Goal: Task Accomplishment & Management: Manage account settings

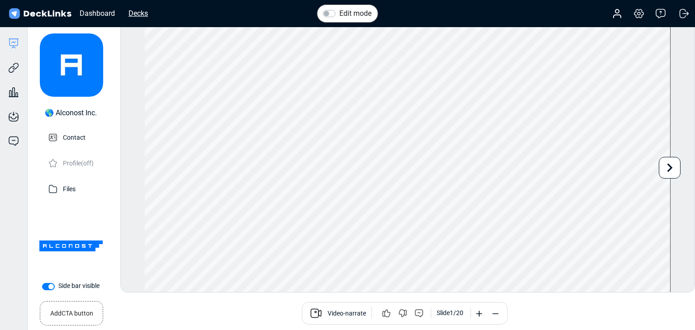
click at [136, 9] on div "Decks" at bounding box center [138, 13] width 28 height 11
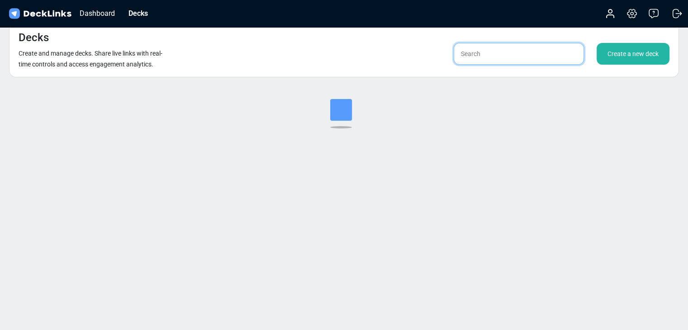
click at [495, 53] on input "text" at bounding box center [519, 54] width 130 height 22
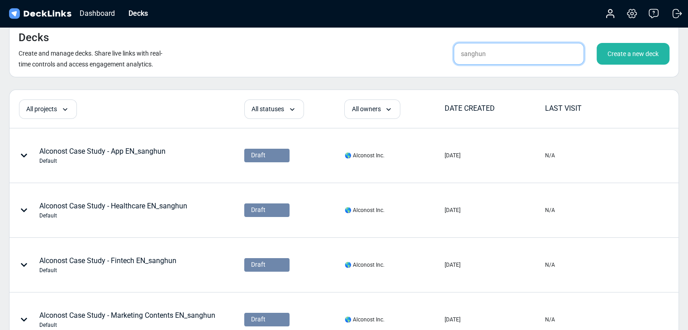
type input "sanghun"
click at [224, 58] on div "Decks Create and manage decks. Share live links with real-time controls and acc…" at bounding box center [344, 50] width 670 height 56
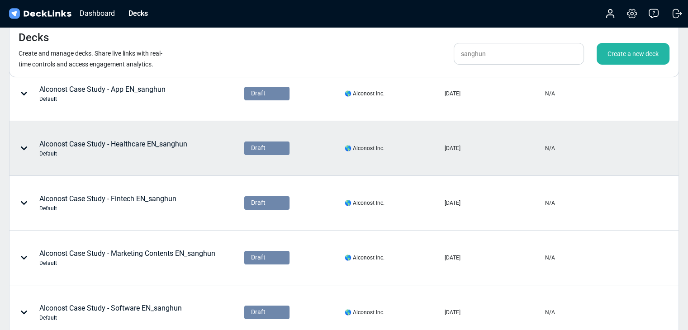
scroll to position [75, 0]
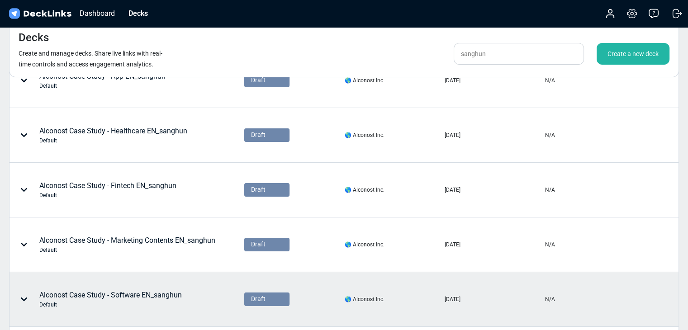
click at [152, 294] on div "Alconost Case Study - Software EN_sanghun Default" at bounding box center [110, 299] width 142 height 19
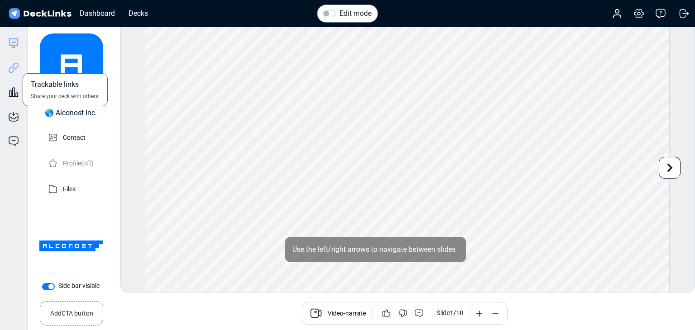
click at [14, 67] on icon at bounding box center [12, 69] width 6 height 7
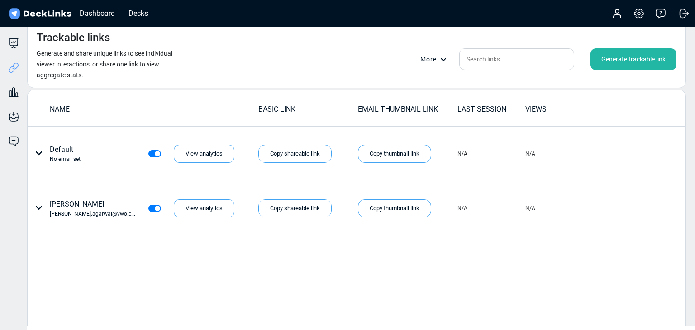
click at [611, 68] on div "Generate trackable link" at bounding box center [633, 59] width 86 height 22
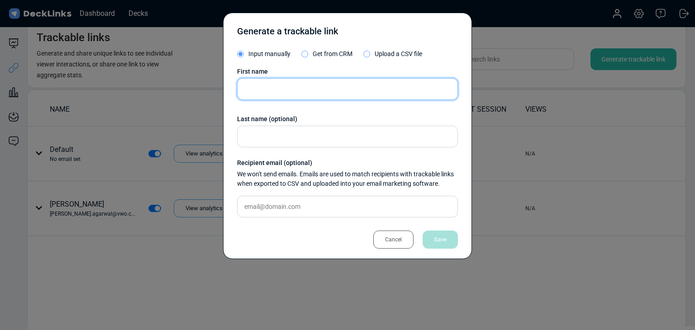
click at [257, 90] on input "text" at bounding box center [347, 89] width 221 height 22
paste input "Henry Greeff"
type input "Henry Greeff"
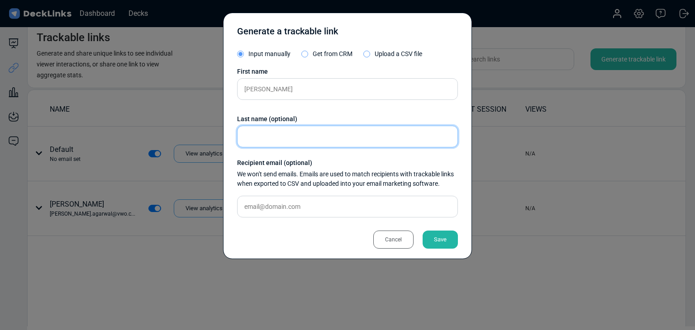
click at [318, 133] on input "text" at bounding box center [347, 137] width 221 height 22
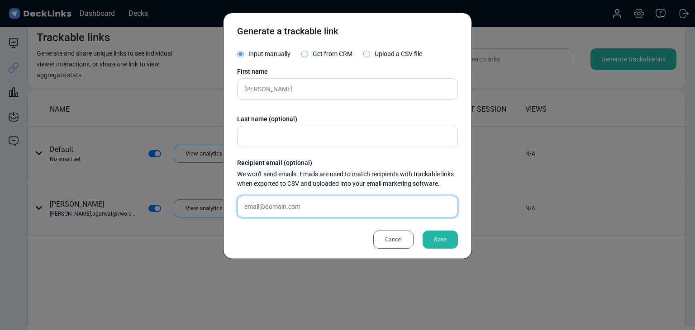
click at [315, 216] on input "text" at bounding box center [347, 207] width 221 height 22
click at [317, 212] on input "text" at bounding box center [347, 207] width 221 height 22
paste input "henry.greeff@xenia.tech"
type input "henry.greeff@xenia.tech"
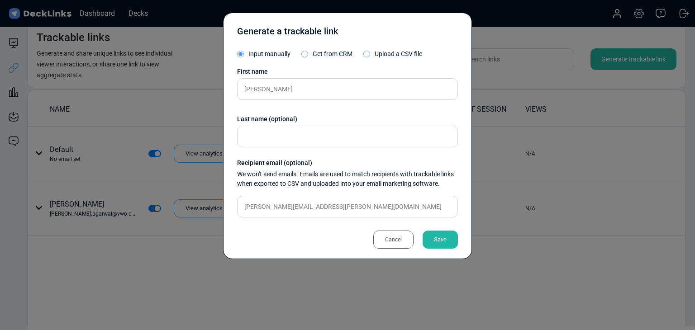
click at [440, 244] on div "Save" at bounding box center [439, 240] width 35 height 18
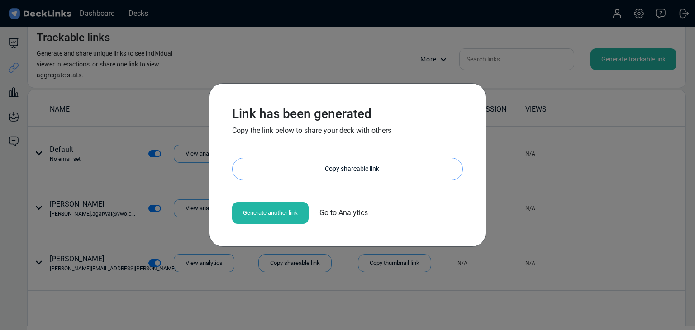
click at [337, 177] on div "Copy shareable link" at bounding box center [352, 169] width 221 height 22
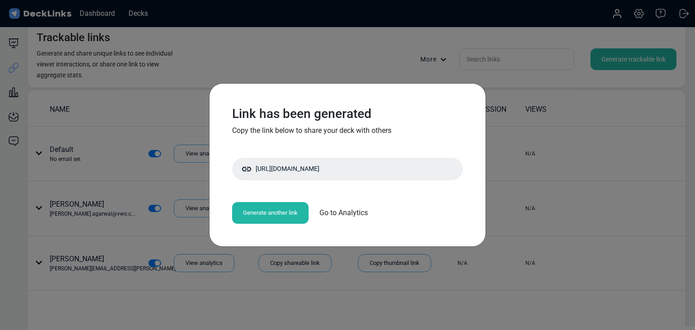
click at [120, 161] on div "Link has been generated Copy the link below to share your deck with others http…" at bounding box center [347, 165] width 695 height 330
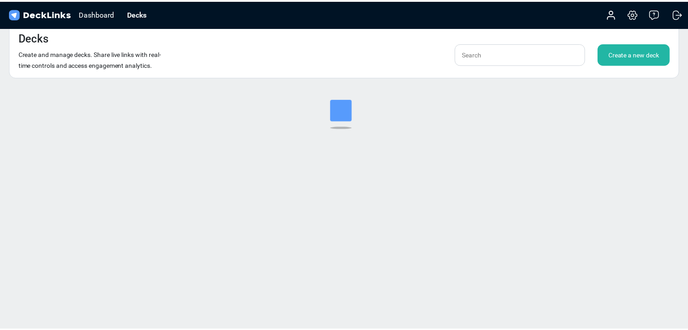
scroll to position [11, 0]
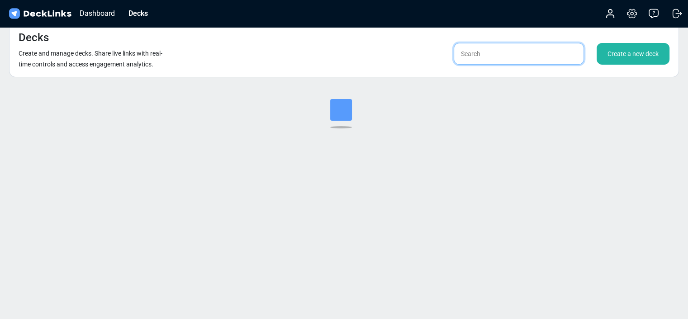
click at [497, 47] on input "text" at bounding box center [519, 54] width 130 height 22
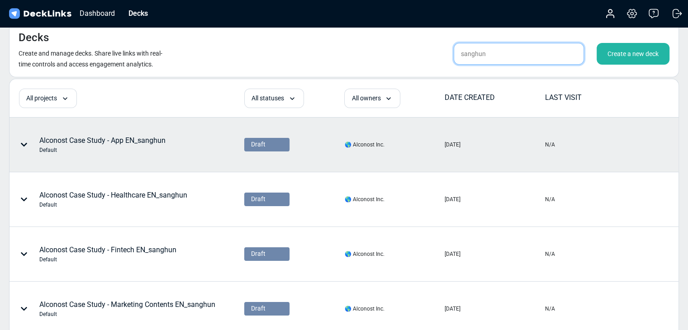
type input "sanghun"
click at [149, 143] on div "Alconost Case Study - App EN_sanghun Default" at bounding box center [102, 144] width 126 height 19
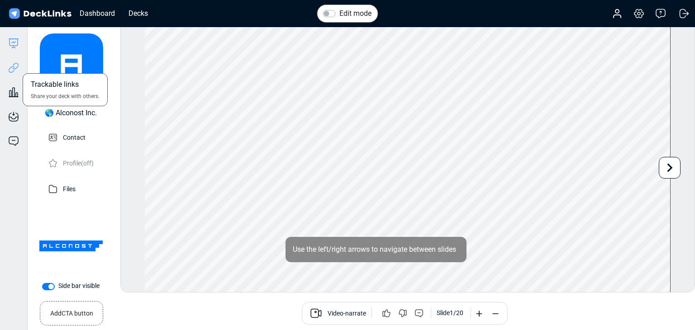
click at [15, 72] on icon at bounding box center [13, 67] width 11 height 11
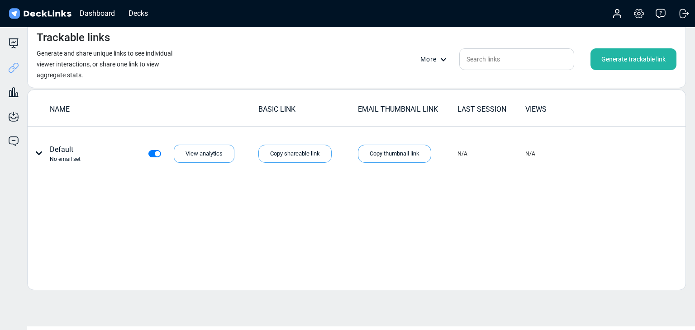
click at [647, 57] on div "Generate trackable link" at bounding box center [633, 59] width 86 height 22
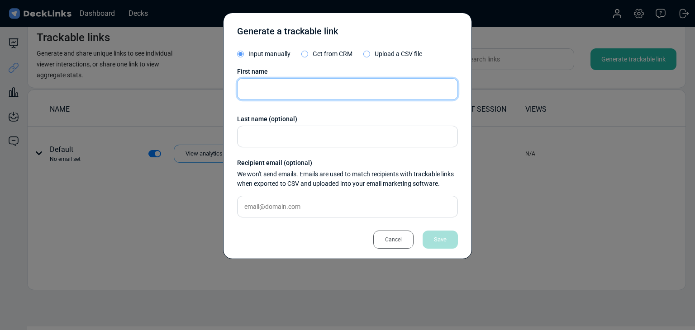
click at [314, 97] on input "text" at bounding box center [347, 89] width 221 height 22
paste input "Henry Greeff"
type input "Henry Greeff"
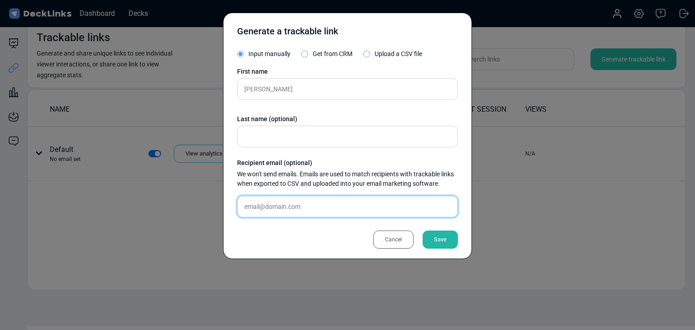
click at [308, 207] on input "text" at bounding box center [347, 207] width 221 height 22
paste input "henry.greeff@xenia.tech"
type input "henry.greeff@xenia.tech"
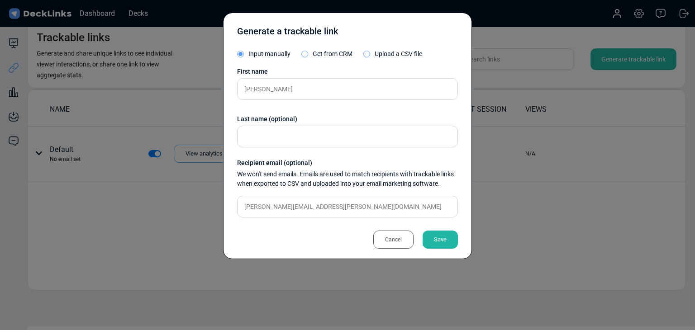
click at [445, 240] on div "Save" at bounding box center [439, 240] width 35 height 18
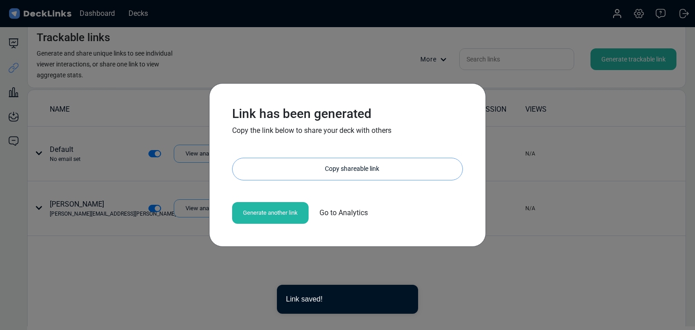
click at [340, 171] on div "Copy shareable link" at bounding box center [352, 169] width 221 height 22
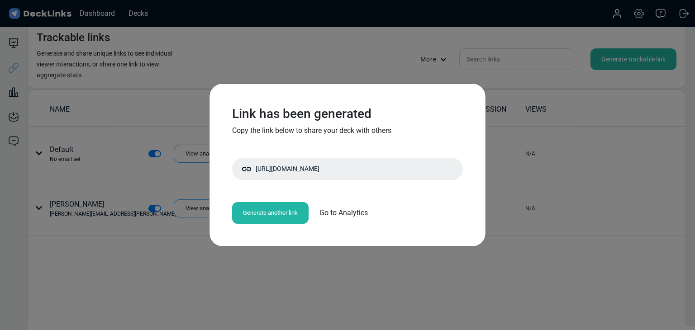
click at [161, 161] on div "Link has been generated Copy the link below to share your deck with others http…" at bounding box center [347, 165] width 695 height 330
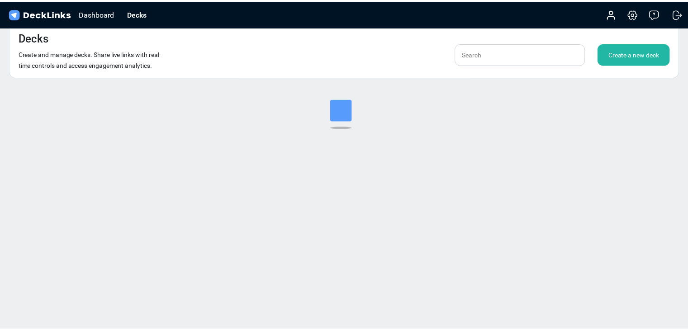
scroll to position [11, 0]
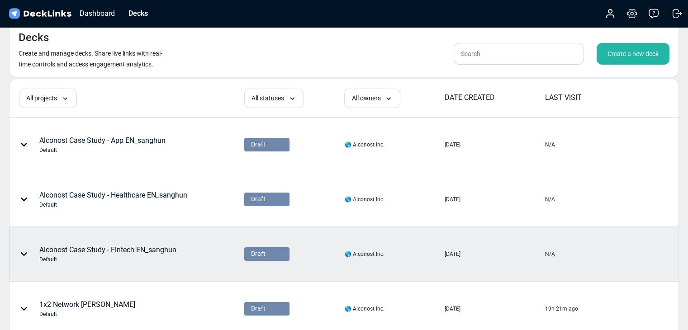
click at [143, 249] on div "Alconost Case Study - Fintech EN_sanghun Default" at bounding box center [107, 254] width 137 height 19
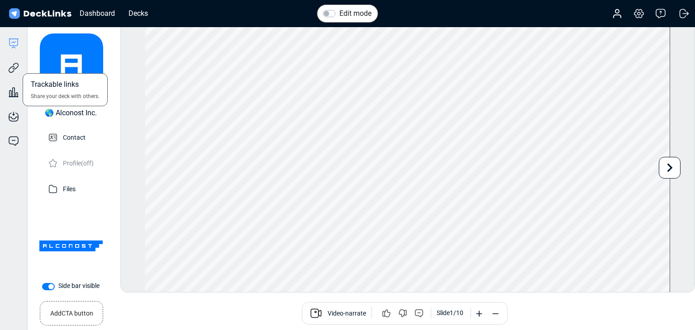
click at [19, 70] on div "Trackable links Share your deck with others." at bounding box center [13, 61] width 27 height 24
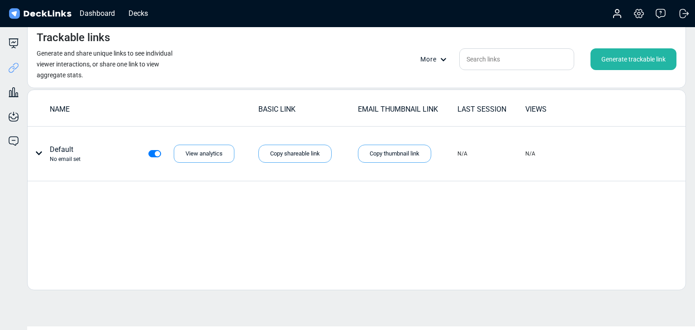
click at [631, 49] on div "Generate trackable link" at bounding box center [633, 59] width 86 height 22
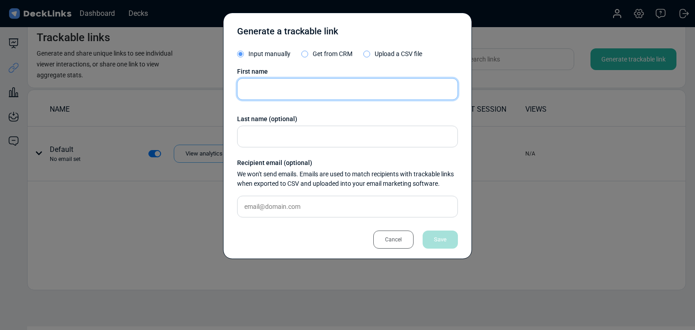
click at [317, 96] on input "text" at bounding box center [347, 89] width 221 height 22
paste input "Teerapat Aksornpan"
type input "Teerapat Aksornpan"
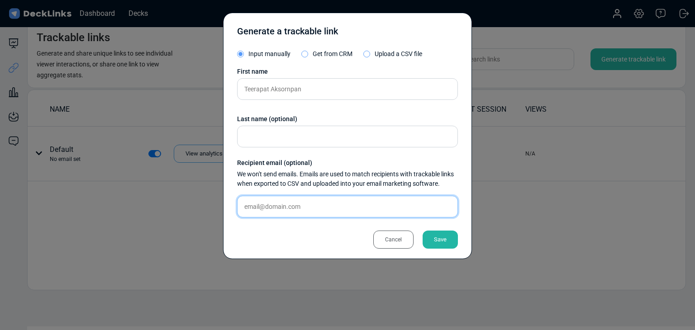
drag, startPoint x: 365, startPoint y: 196, endPoint x: 369, endPoint y: 201, distance: 6.2
click at [367, 199] on input "text" at bounding box center [347, 207] width 221 height 22
click at [370, 206] on input "text" at bounding box center [347, 207] width 221 height 22
paste input "teerapat.a@blockfint.com"
type input "teerapat.a@blockfint.com"
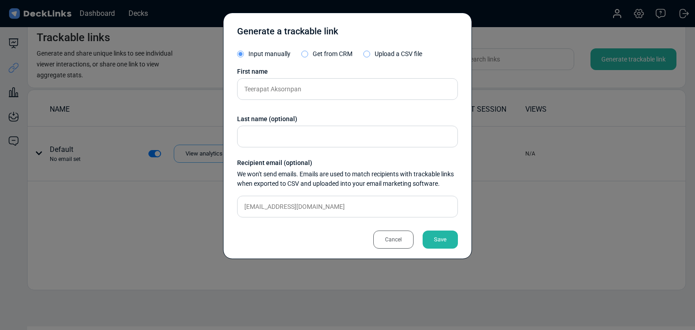
click at [442, 236] on div "Save" at bounding box center [439, 240] width 35 height 18
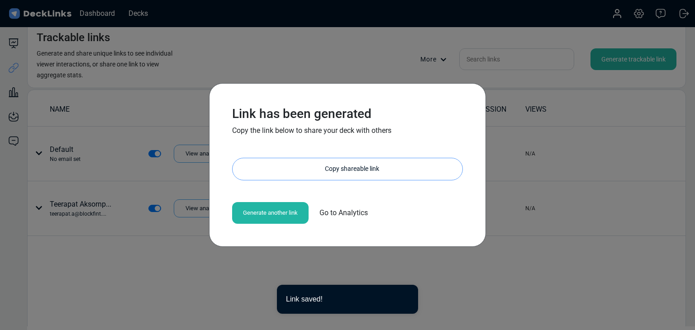
click at [383, 177] on div "Copy shareable link" at bounding box center [352, 169] width 221 height 22
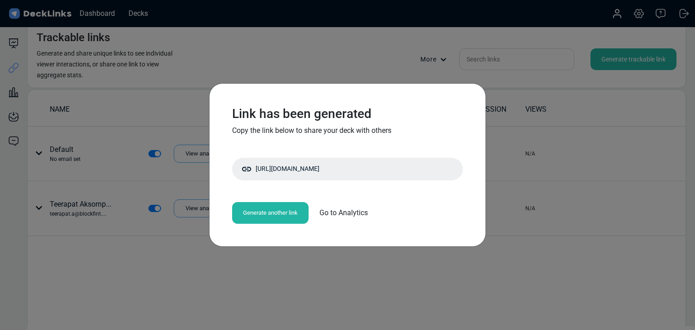
click at [103, 190] on div "Link has been generated Copy the link below to share your deck with others http…" at bounding box center [347, 165] width 695 height 330
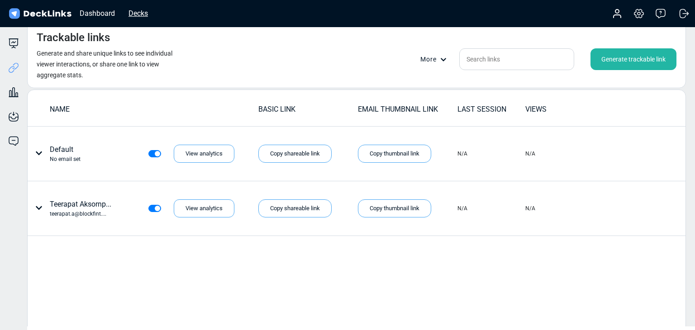
click at [125, 16] on div "Decks" at bounding box center [138, 13] width 28 height 11
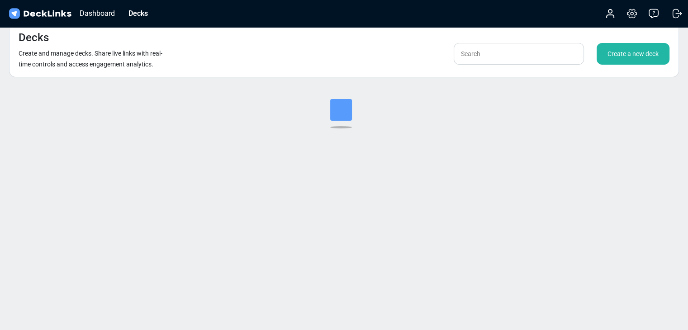
click at [642, 60] on div "Create a new deck" at bounding box center [633, 54] width 73 height 22
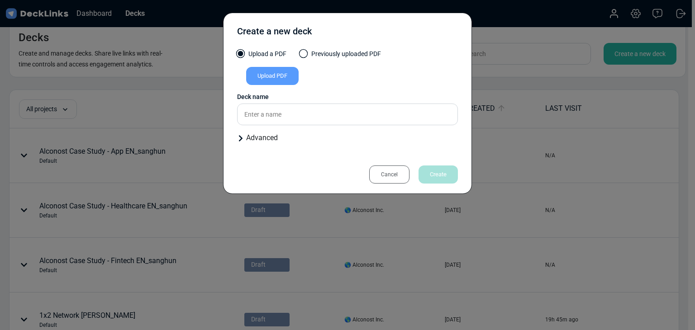
click at [286, 72] on div "Upload PDF" at bounding box center [272, 76] width 52 height 18
click at [0, 0] on input "Upload PDF" at bounding box center [0, 0] width 0 height 0
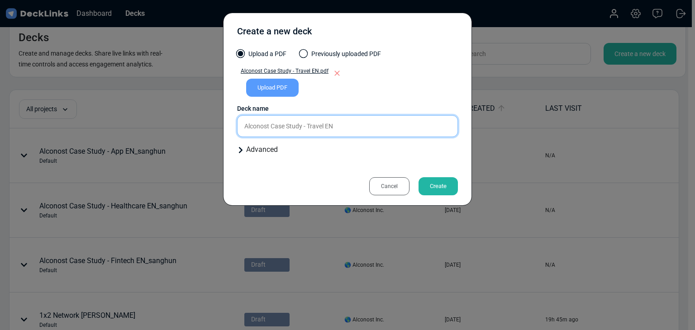
click at [371, 125] on input "Alconost Case Study - Travel EN" at bounding box center [347, 126] width 221 height 22
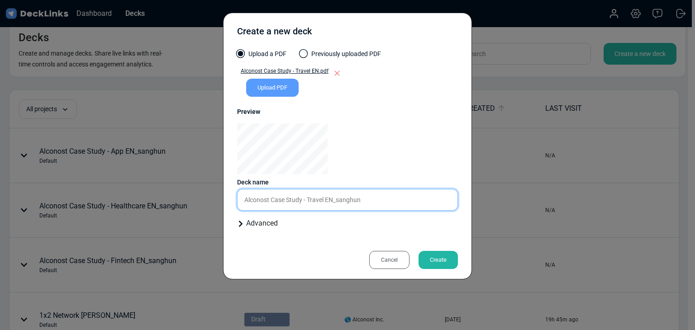
type input "Alconost Case Study - Travel EN_sanghun"
click at [449, 259] on div "Create" at bounding box center [437, 260] width 39 height 18
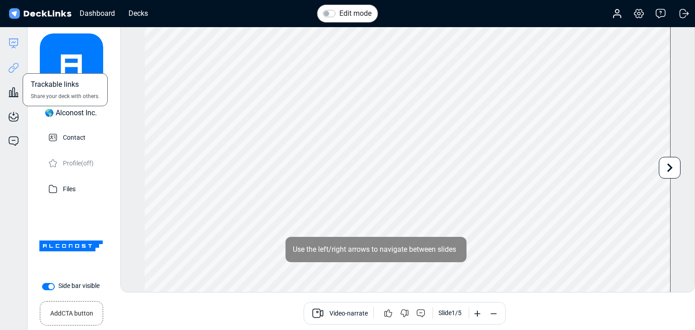
click at [17, 65] on icon at bounding box center [13, 67] width 11 height 11
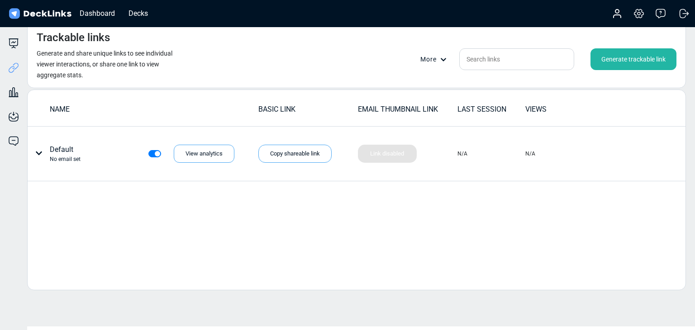
click at [646, 45] on div "Trackable links Generate and share unique links to see individual viewer intera…" at bounding box center [356, 55] width 659 height 66
click at [642, 60] on div "Generate trackable link" at bounding box center [633, 59] width 86 height 22
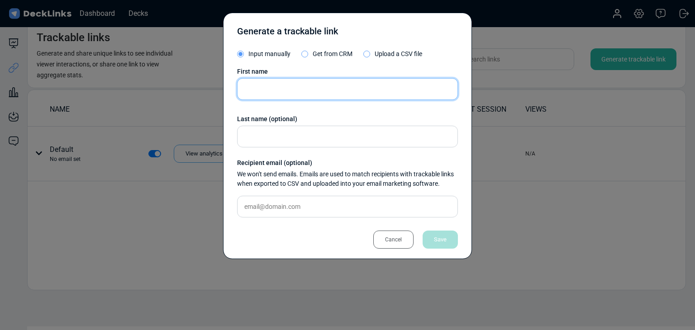
click at [297, 84] on input "text" at bounding box center [347, 89] width 221 height 22
paste input "Sarut Buranasiri"
type input "Sarut Buranasiri"
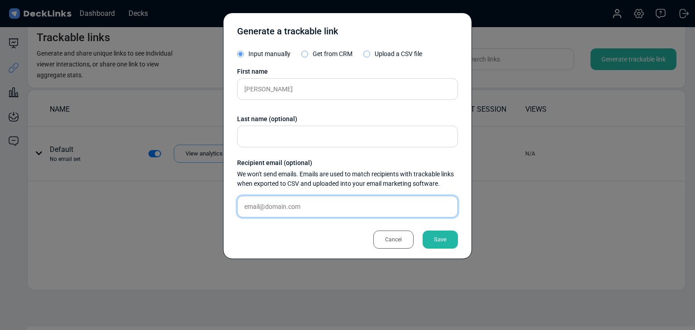
click at [330, 204] on input "text" at bounding box center [347, 207] width 221 height 22
paste input "sarut.b@gother.com"
type input "sarut.b@gother.com"
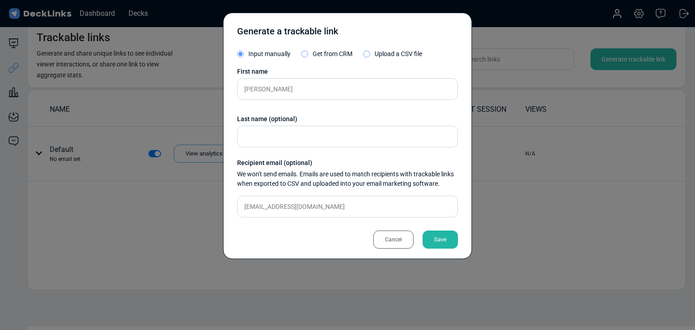
click at [445, 248] on div "Save" at bounding box center [439, 240] width 35 height 18
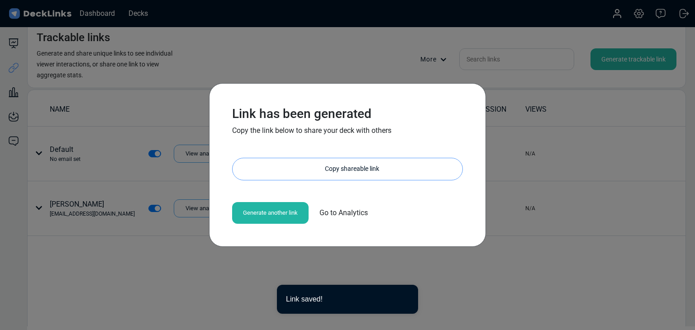
click at [340, 174] on div "Copy shareable link" at bounding box center [352, 169] width 221 height 22
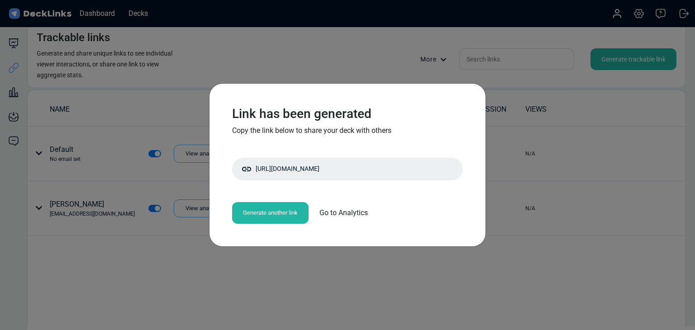
click at [172, 91] on div "Link has been generated Copy the link below to share your deck with others http…" at bounding box center [347, 165] width 695 height 330
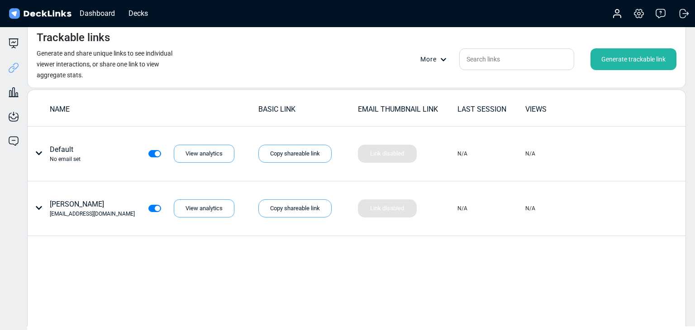
click at [100, 279] on div "NAME BASIC LINK EMAIL THUMBNAIL LINK LAST SESSION VIEWS Default No email set Vi…" at bounding box center [356, 218] width 659 height 256
click at [17, 47] on icon at bounding box center [13, 43] width 11 height 11
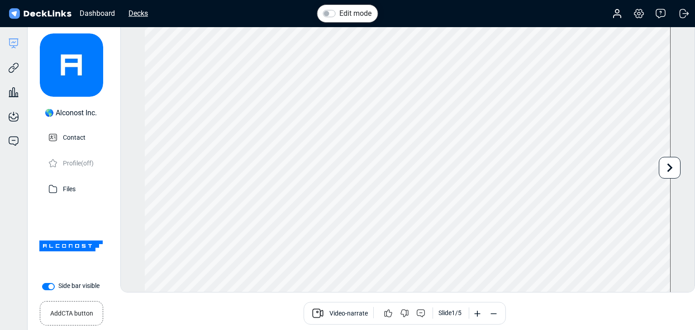
click at [133, 17] on div "Decks" at bounding box center [138, 13] width 28 height 11
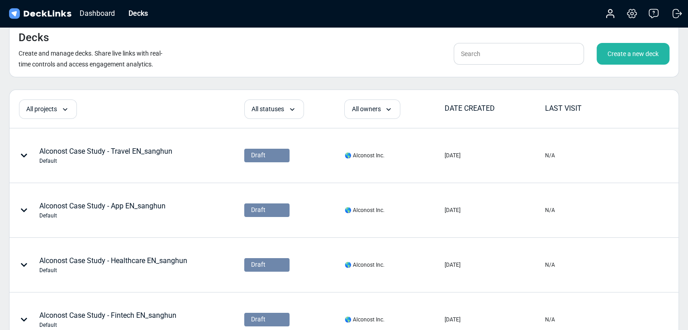
click at [615, 51] on div "Create a new deck" at bounding box center [633, 54] width 73 height 22
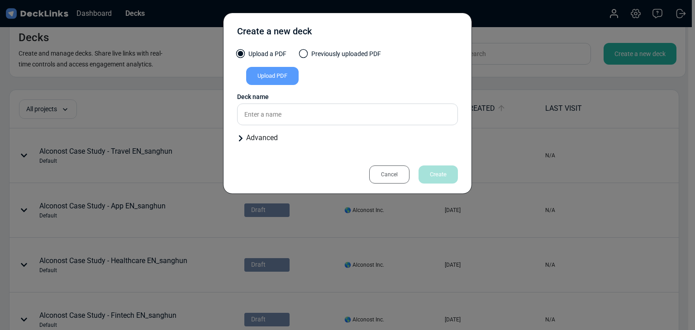
click at [266, 85] on div "Upload PDF" at bounding box center [272, 76] width 52 height 18
click at [0, 0] on input "Upload PDF" at bounding box center [0, 0] width 0 height 0
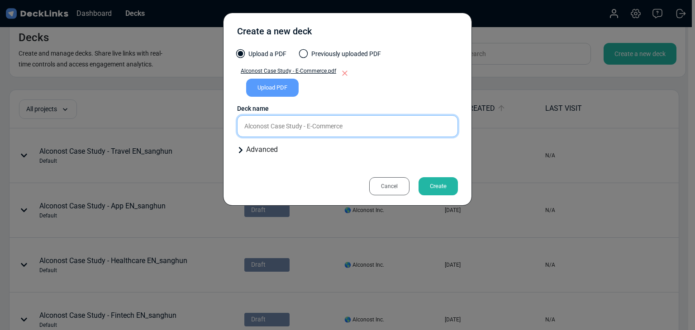
click at [396, 120] on input "Alconost Case Study - E-Commerce" at bounding box center [347, 126] width 221 height 22
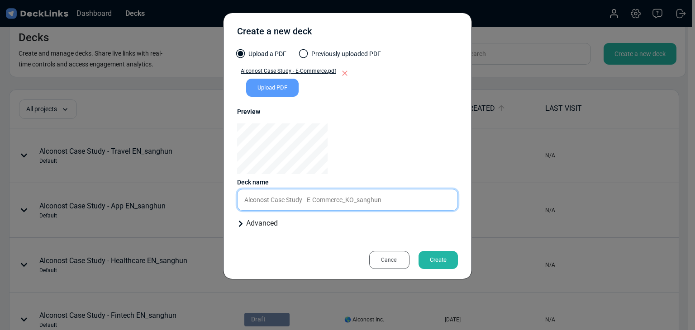
type input "Alconost Case Study - E-Commerce_KO_sanghun"
click at [448, 254] on div "Create" at bounding box center [437, 260] width 39 height 18
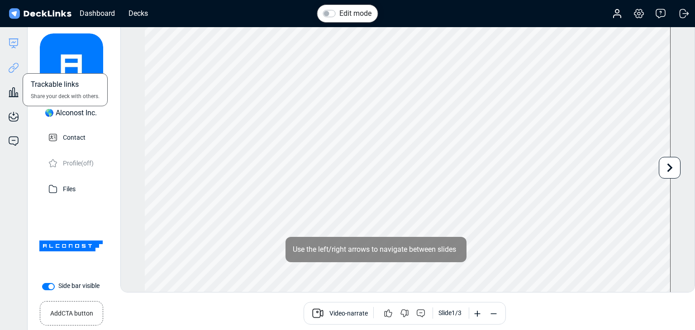
click at [11, 66] on icon at bounding box center [13, 67] width 11 height 11
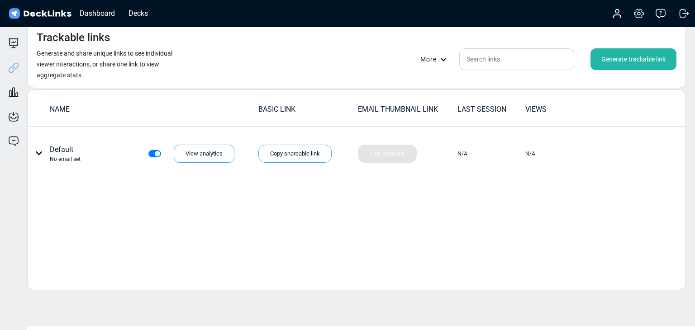
click at [657, 66] on div "Generate trackable link" at bounding box center [633, 59] width 86 height 22
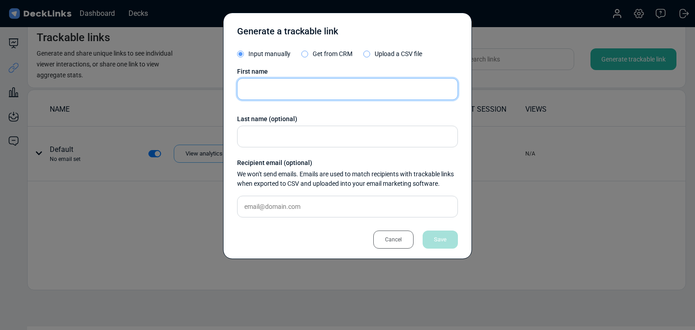
click at [263, 95] on input "text" at bounding box center [347, 89] width 221 height 22
paste input "Eungyeol Choi"
type input "Eungyeol Choi"
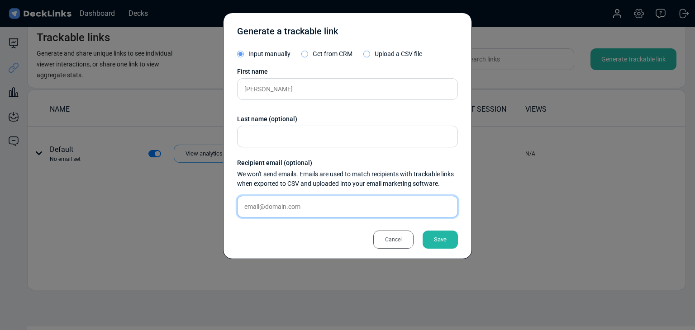
click at [337, 215] on input "text" at bounding box center [347, 207] width 221 height 22
paste input "choieg224@teason.kr"
type input "choieg224@teason.kr"
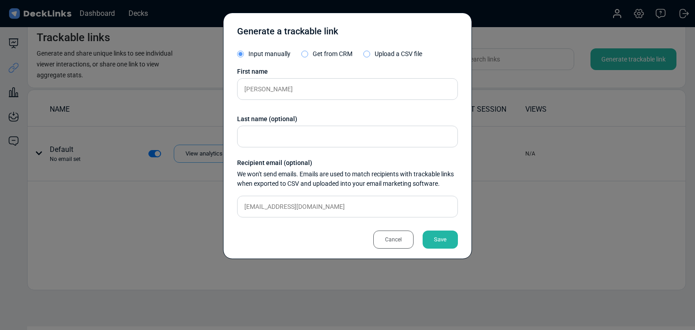
click at [445, 237] on div "Save" at bounding box center [439, 240] width 35 height 18
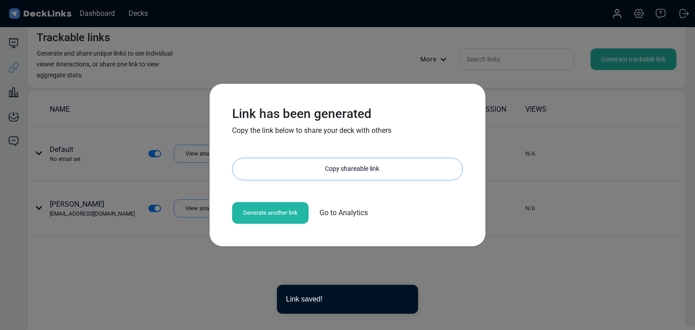
click at [356, 166] on div "Copy shareable link" at bounding box center [352, 169] width 221 height 22
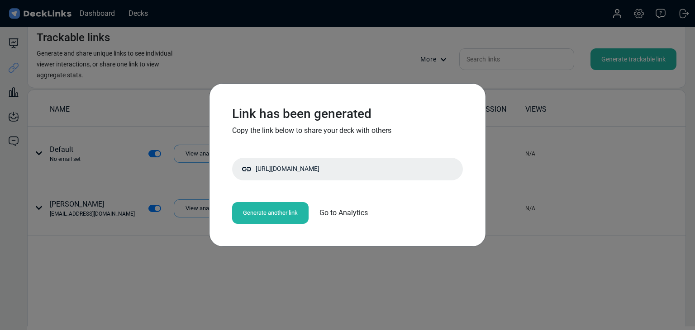
click at [244, 194] on div "Link has been generated Copy the link below to share your deck with others http…" at bounding box center [347, 165] width 249 height 136
click at [124, 180] on div "Link has been generated Copy the link below to share your deck with others http…" at bounding box center [347, 165] width 695 height 330
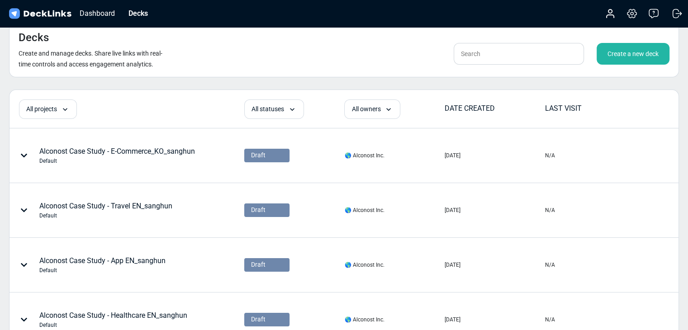
click at [668, 57] on div "Create a new deck" at bounding box center [633, 54] width 73 height 22
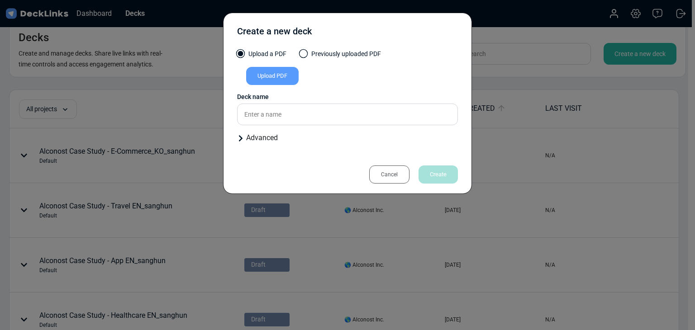
click at [275, 85] on div "Upload PDF" at bounding box center [347, 78] width 221 height 22
click at [277, 84] on div "Upload PDF" at bounding box center [272, 76] width 52 height 18
click at [0, 0] on input "Upload PDF" at bounding box center [0, 0] width 0 height 0
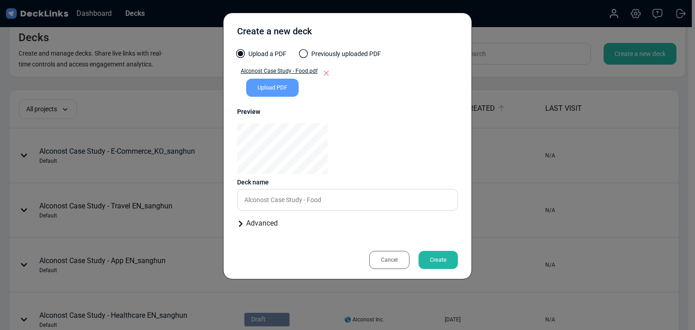
click at [372, 159] on div at bounding box center [347, 148] width 221 height 51
drag, startPoint x: 372, startPoint y: 185, endPoint x: 378, endPoint y: 194, distance: 10.4
click at [373, 187] on div "Deck name" at bounding box center [347, 182] width 221 height 9
click at [379, 194] on input "Alconost Case Study - Food" at bounding box center [347, 200] width 221 height 22
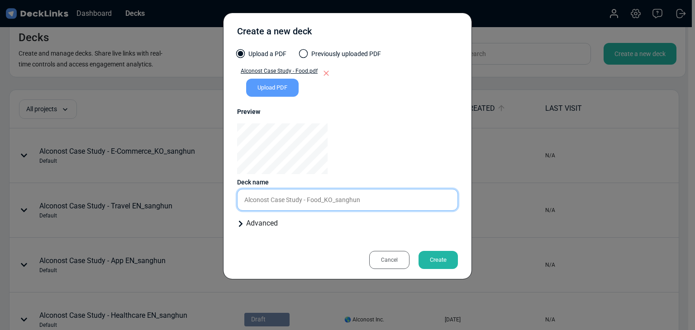
type input "Alconost Case Study - Food_KO_sanghun"
click at [420, 263] on div "Create" at bounding box center [437, 260] width 39 height 18
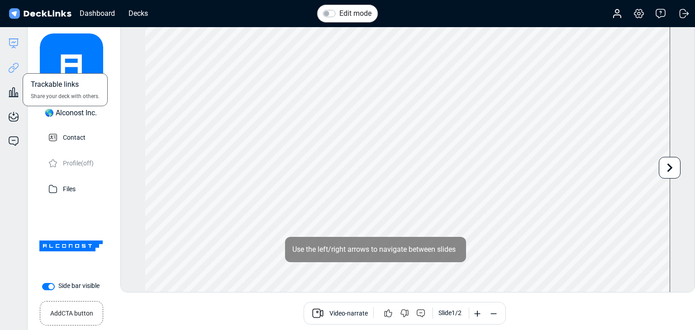
click at [12, 68] on icon at bounding box center [13, 67] width 11 height 11
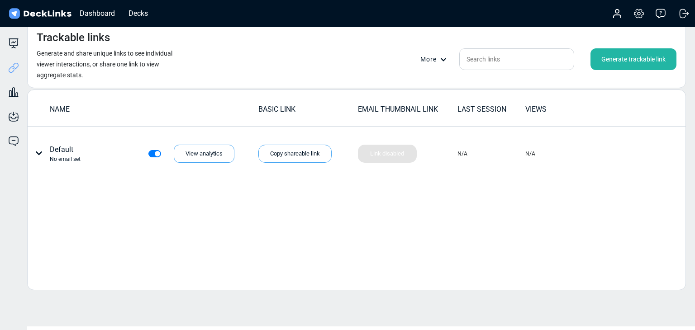
click at [617, 60] on div "Generate trackable link" at bounding box center [633, 59] width 86 height 22
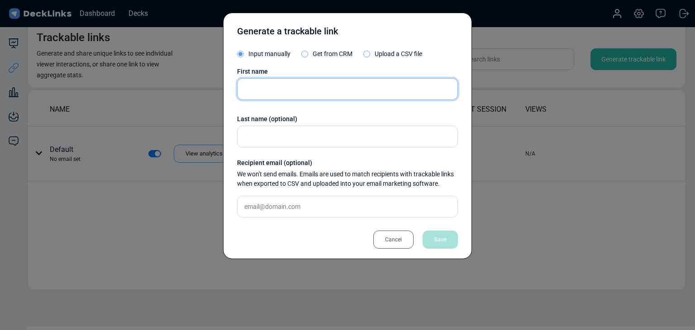
click at [310, 92] on input "text" at bounding box center [347, 89] width 221 height 22
paste input "Eungyeol Choi"
type input "Eungyeol Choi"
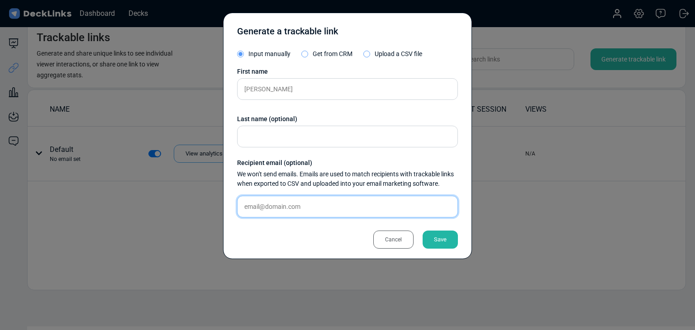
click at [276, 210] on input "text" at bounding box center [347, 207] width 221 height 22
paste input "choieg224@teason.kr"
type input "choieg224@teason.kr"
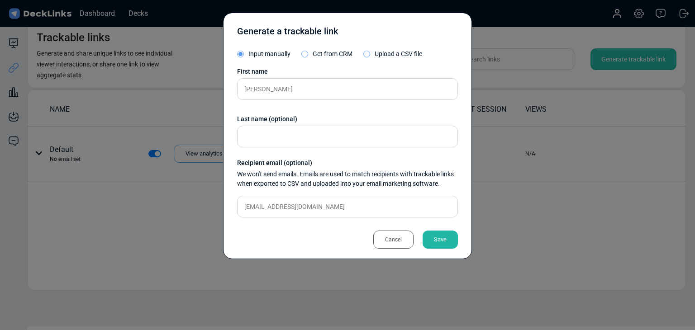
click at [455, 238] on div "Save" at bounding box center [439, 240] width 35 height 18
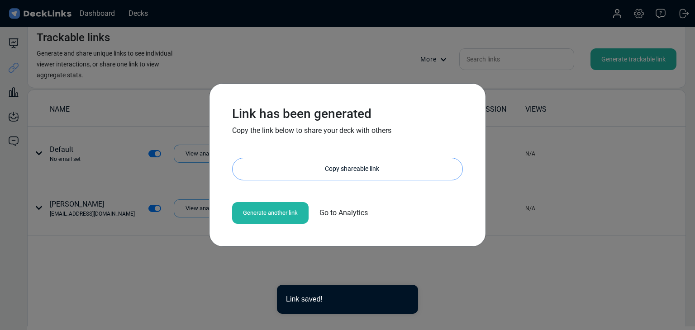
click at [342, 172] on div "Copy shareable link" at bounding box center [352, 169] width 221 height 22
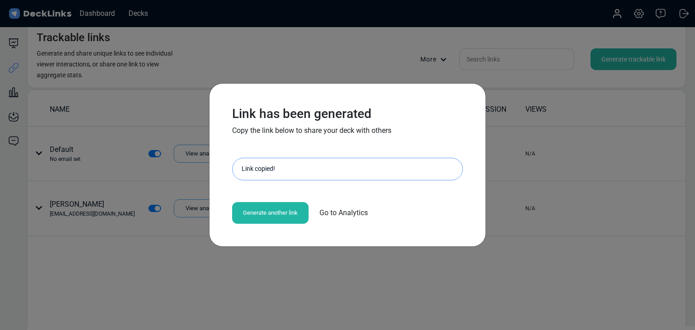
click at [143, 195] on div "Link has been generated Copy the link below to share your deck with others http…" at bounding box center [347, 165] width 695 height 330
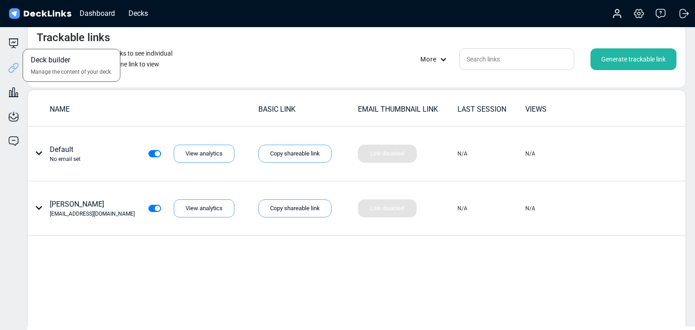
click at [20, 47] on div "Deck builder Manage the content of your deck." at bounding box center [13, 43] width 27 height 11
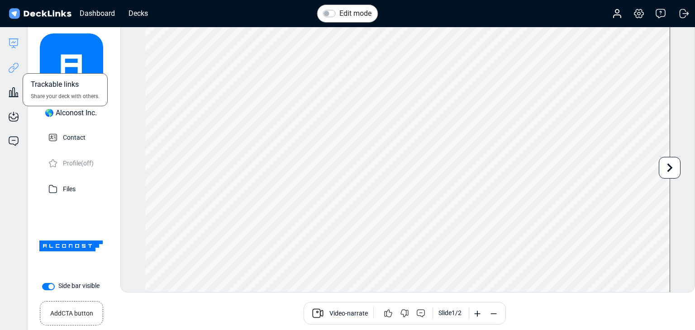
click at [17, 66] on icon at bounding box center [13, 67] width 11 height 11
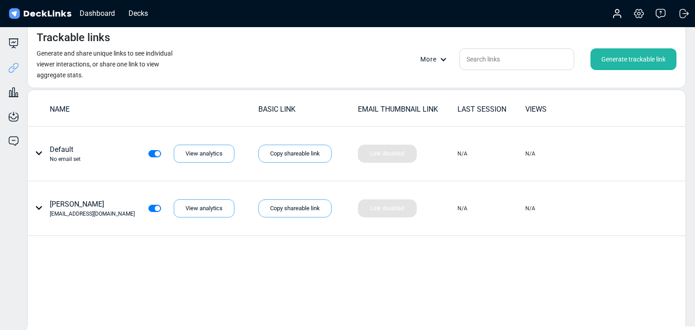
click at [613, 62] on div "Generate trackable link" at bounding box center [633, 59] width 86 height 22
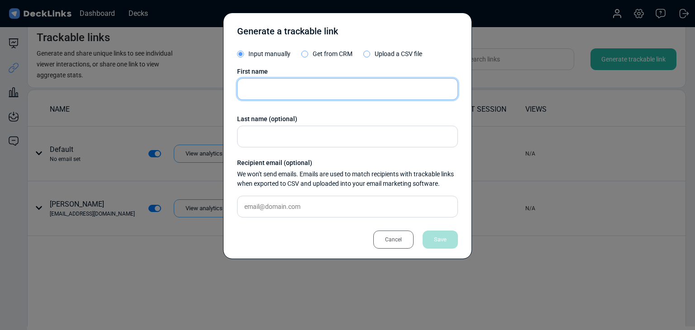
click at [312, 87] on input "text" at bounding box center [347, 89] width 221 height 22
paste input "Youngchan Kim"
type input "Youngchan Kim"
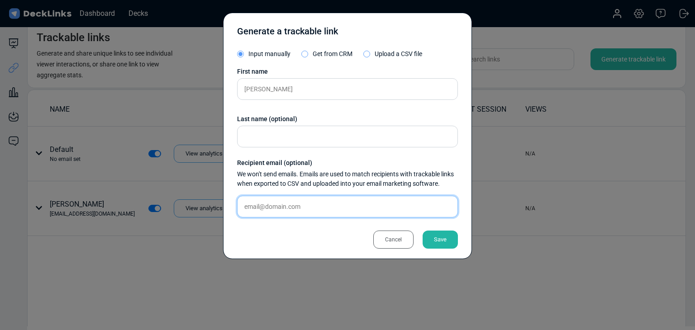
click at [338, 201] on input "text" at bounding box center [347, 207] width 221 height 22
paste input "inno@creatorslab.co.kr"
type input "inno@creatorslab.co.kr"
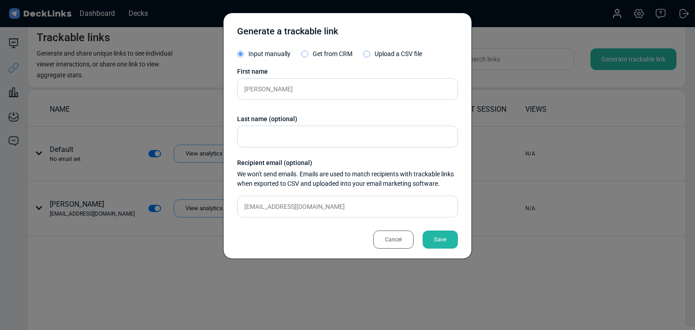
click at [455, 232] on div "Save" at bounding box center [439, 240] width 35 height 18
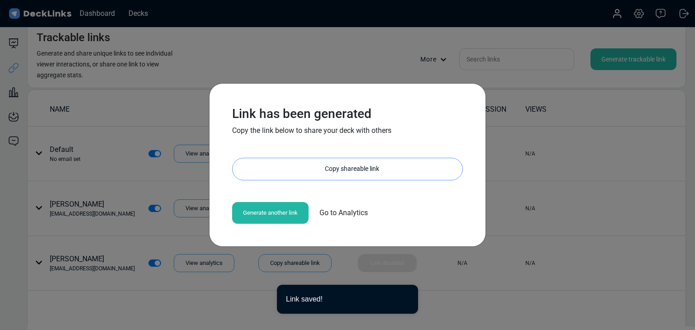
click at [359, 171] on div "Copy shareable link" at bounding box center [352, 169] width 221 height 22
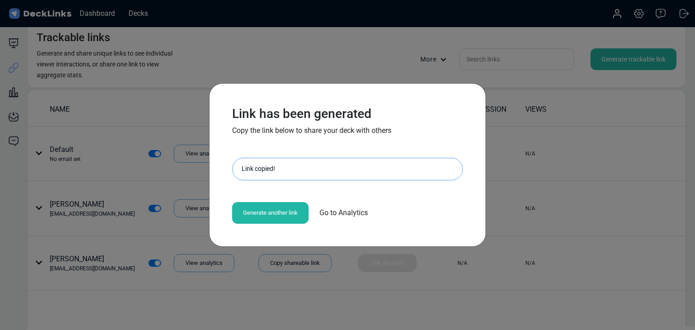
drag, startPoint x: 144, startPoint y: 191, endPoint x: 101, endPoint y: 122, distance: 81.2
click at [144, 191] on div "Link has been generated Copy the link below to share your deck with others http…" at bounding box center [347, 165] width 695 height 330
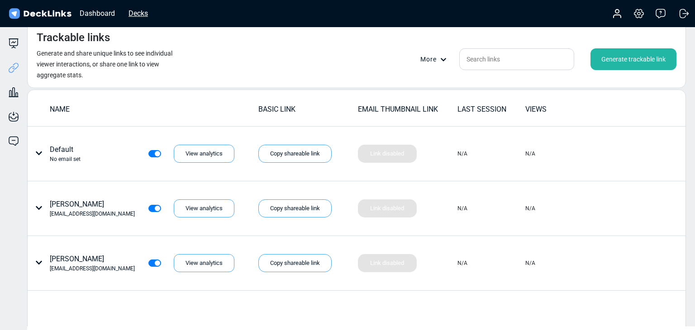
click at [145, 14] on div "Decks" at bounding box center [138, 13] width 28 height 11
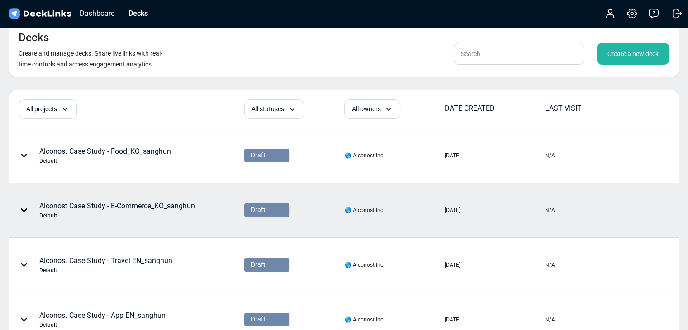
click at [219, 207] on div "Alconost Case Study - E-Commerce_KO_sanghun Default" at bounding box center [126, 210] width 233 height 53
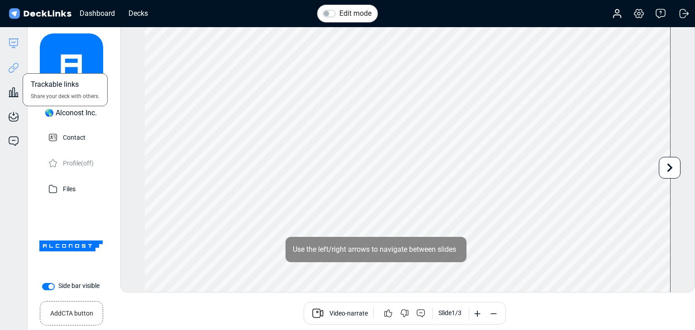
click at [10, 65] on icon at bounding box center [13, 67] width 11 height 11
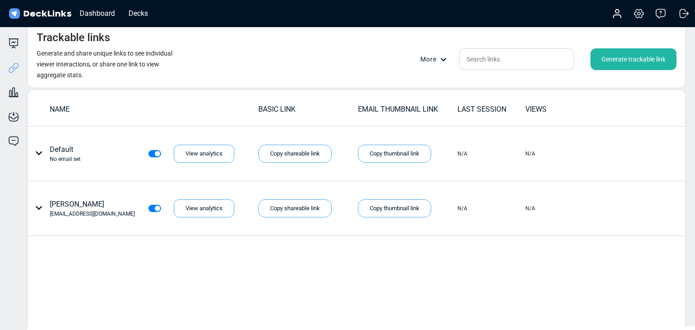
click at [639, 63] on div "Generate trackable link" at bounding box center [633, 59] width 86 height 22
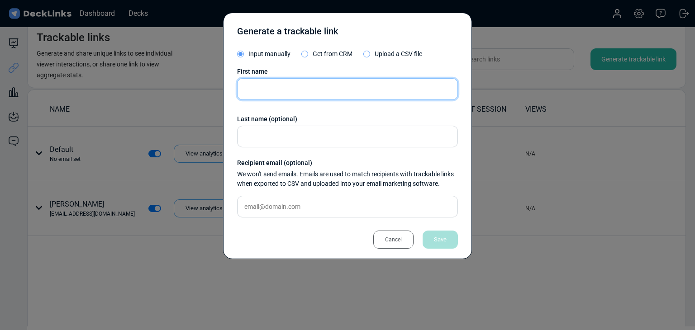
click at [269, 91] on input "text" at bounding box center [347, 89] width 221 height 22
paste input "Youngchan Kim"
type input "Youngchan Kim"
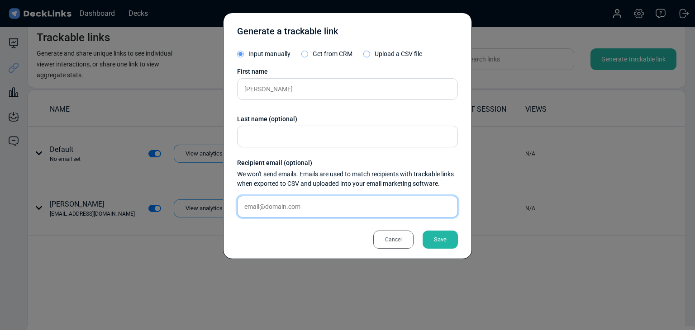
click at [324, 202] on input "text" at bounding box center [347, 207] width 221 height 22
paste input "inno@creatorslab.co.kr"
type input "inno@creatorslab.co.kr"
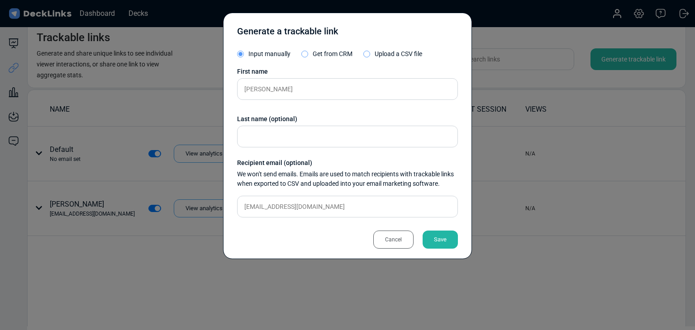
click at [428, 236] on div "Save" at bounding box center [439, 240] width 35 height 18
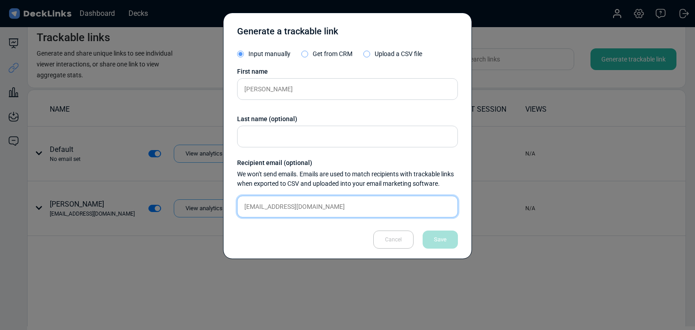
click at [340, 213] on input "inno@creatorslab.co.kr" at bounding box center [347, 207] width 221 height 22
click at [353, 258] on div "Generate a trackable link Input manually Get from CRM Upload a CSV file First n…" at bounding box center [347, 136] width 249 height 247
click at [318, 289] on div "Generate a trackable link Input manually Get from CRM Upload a CSV file First n…" at bounding box center [347, 165] width 695 height 330
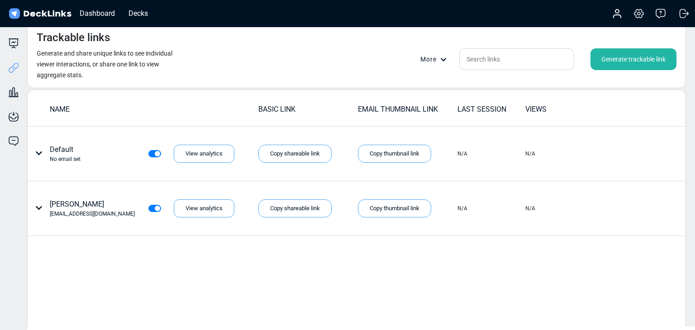
click at [604, 60] on div "Generate trackable link" at bounding box center [633, 59] width 86 height 22
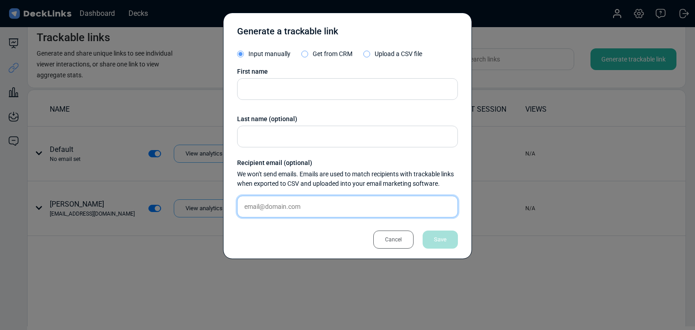
click at [296, 212] on input "text" at bounding box center [347, 207] width 221 height 22
paste input "inno@creatorslab.co.kr"
type input "inno@creatorslab.co.kr"
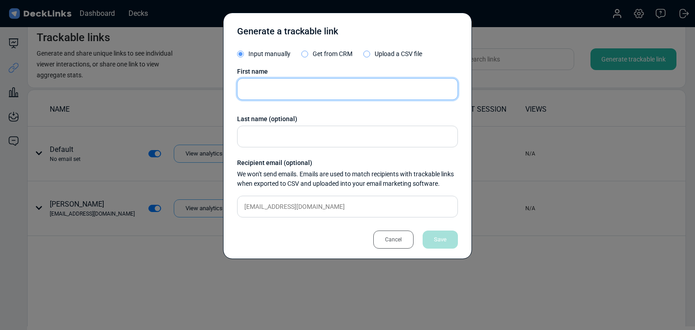
click at [289, 87] on input "text" at bounding box center [347, 89] width 221 height 22
paste input "Youngchan Kim"
type input "Youngchan Kim"
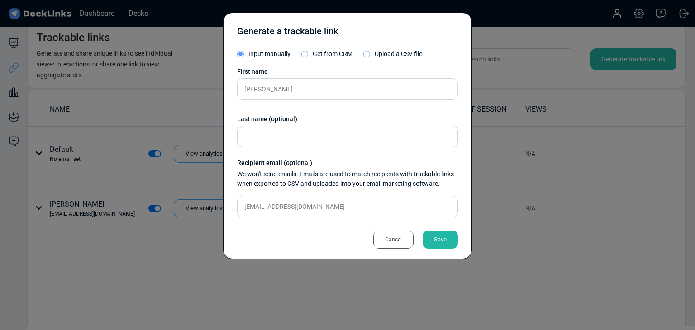
click at [434, 236] on div "Save" at bounding box center [439, 240] width 35 height 18
click at [285, 236] on div "Cancel Save" at bounding box center [347, 235] width 221 height 20
click at [331, 202] on input "inno@creatorslab.co.kr" at bounding box center [347, 207] width 221 height 22
click at [432, 238] on div "Save" at bounding box center [439, 240] width 35 height 18
click at [276, 111] on div "First name Youngchan Kim Last name (optional) Recipient email (optional) We won…" at bounding box center [347, 146] width 221 height 158
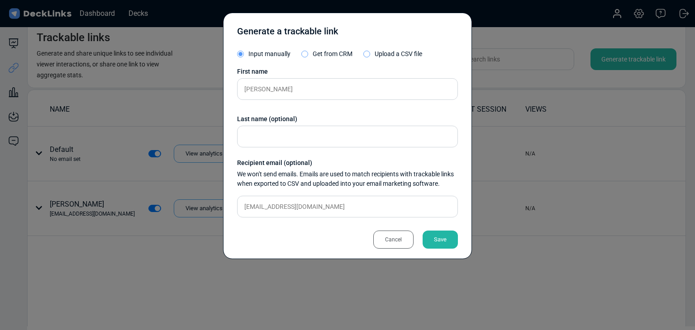
click at [199, 144] on div "Generate a trackable link Input manually Get from CRM Upload a CSV file First n…" at bounding box center [347, 165] width 695 height 330
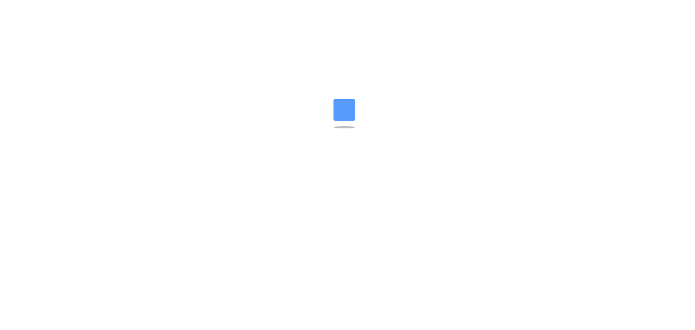
click at [228, 18] on html at bounding box center [347, 9] width 695 height 18
click at [597, 18] on html at bounding box center [347, 9] width 695 height 18
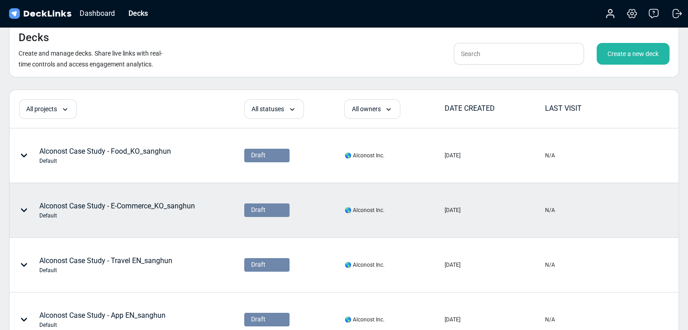
click at [118, 215] on div "Default" at bounding box center [117, 216] width 156 height 8
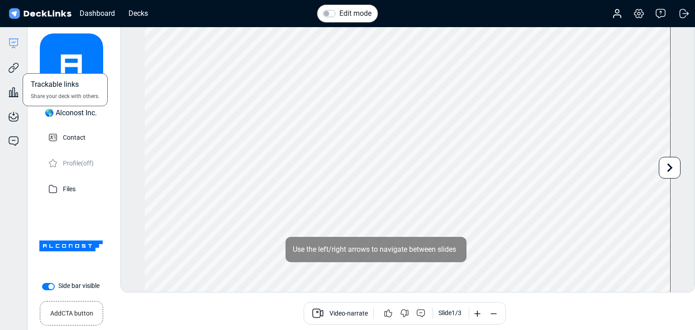
click at [5, 65] on div "Trackable links Share your deck with others." at bounding box center [13, 61] width 27 height 24
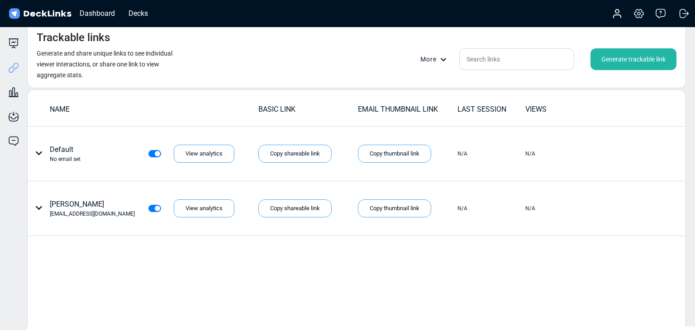
click at [578, 64] on div "Generate trackable link" at bounding box center [633, 59] width 86 height 22
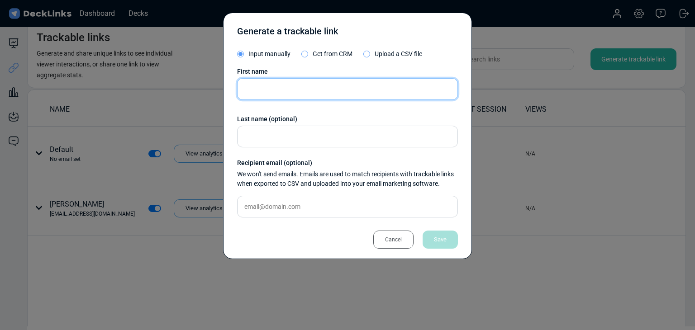
click at [300, 85] on input "text" at bounding box center [347, 89] width 221 height 22
paste input "Youngchan Kim"
type input "Youngchan Kim"
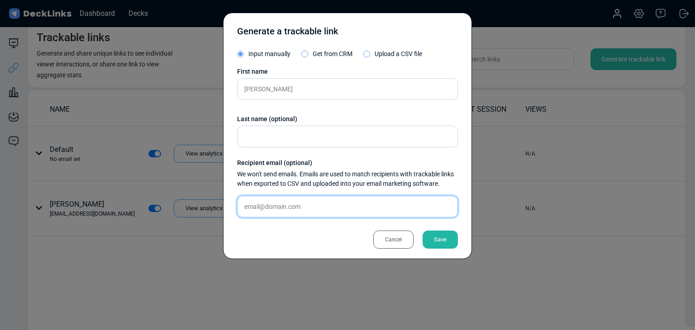
drag, startPoint x: 337, startPoint y: 205, endPoint x: 350, endPoint y: 210, distance: 14.0
click at [337, 205] on input "text" at bounding box center [347, 207] width 221 height 22
paste input "inno@creatorslab.co.kr"
type input "inno@creatorslab.co.kr"
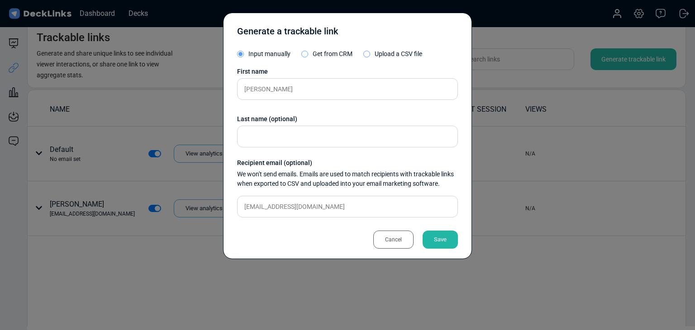
click at [441, 242] on div "Save" at bounding box center [439, 240] width 35 height 18
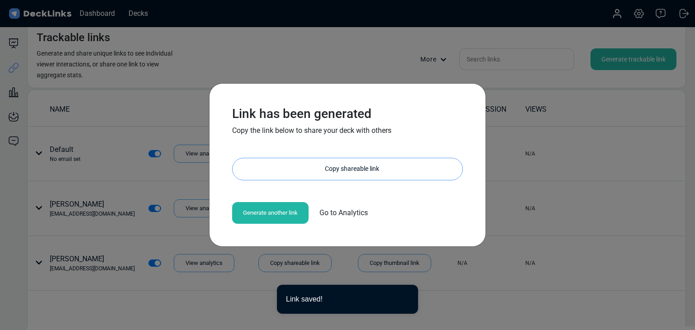
click at [337, 178] on div "Copy shareable link" at bounding box center [352, 169] width 221 height 22
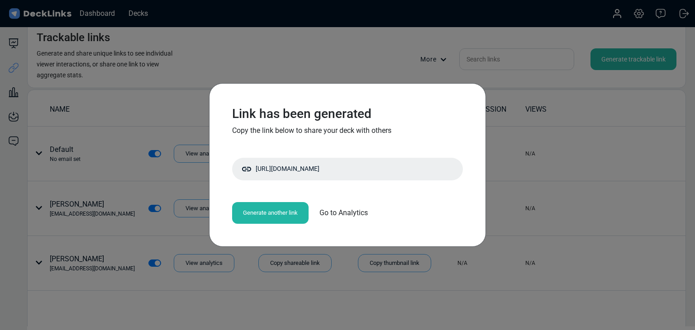
click at [149, 94] on div "Link has been generated Copy the link below to share your deck with others http…" at bounding box center [347, 165] width 695 height 330
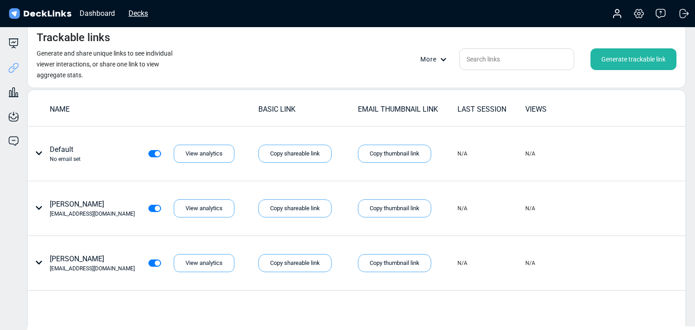
click at [132, 15] on div "Decks" at bounding box center [138, 13] width 28 height 11
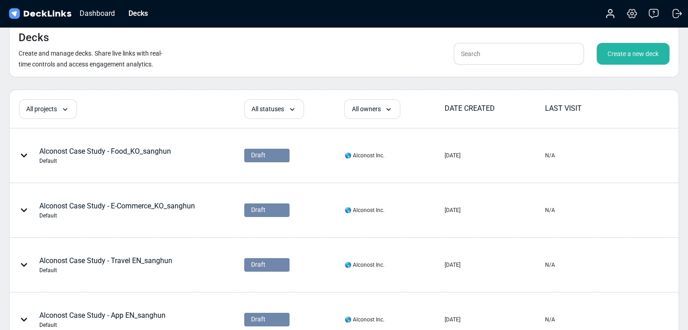
click at [578, 53] on div "Create a new deck" at bounding box center [633, 54] width 73 height 22
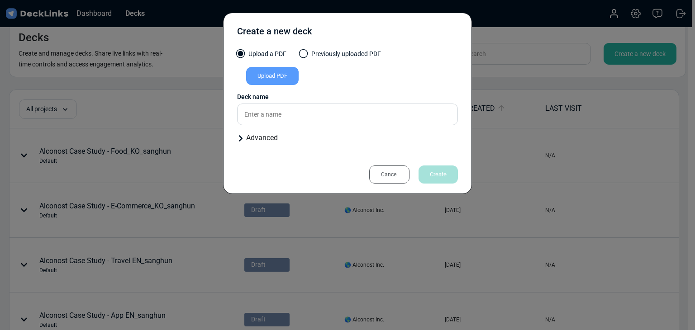
click at [340, 30] on div "Create a new deck" at bounding box center [347, 33] width 221 height 23
click at [291, 76] on div "Upload PDF" at bounding box center [272, 76] width 52 height 18
click at [0, 0] on input "Upload PDF" at bounding box center [0, 0] width 0 height 0
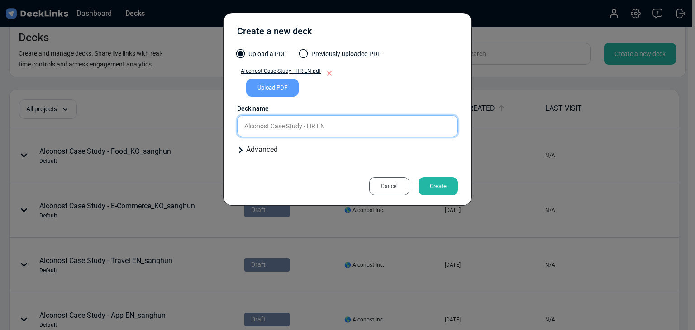
click at [351, 132] on input "Alconost Case Study - HR EN" at bounding box center [347, 126] width 221 height 22
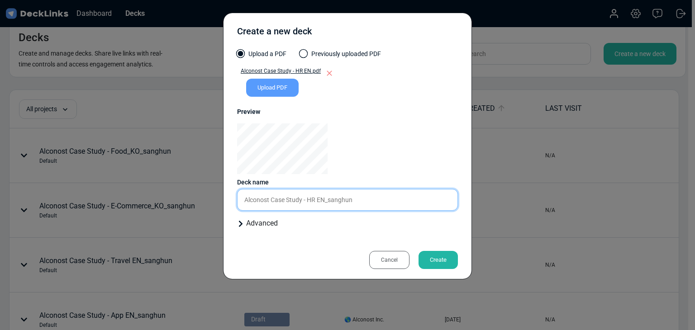
type input "Alconost Case Study - HR EN_sanghun"
click at [455, 264] on div "Create" at bounding box center [437, 260] width 39 height 18
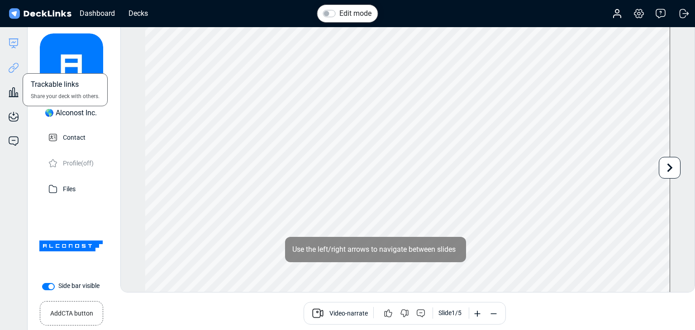
click at [18, 69] on icon at bounding box center [13, 67] width 11 height 11
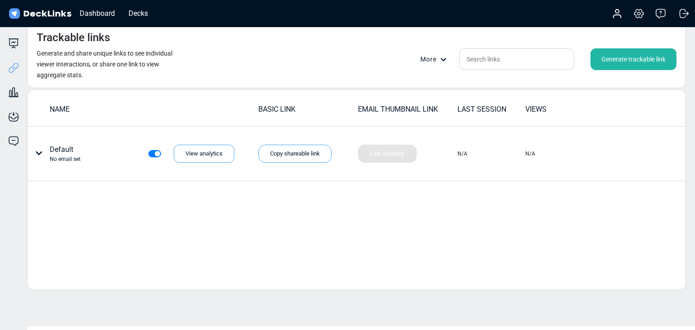
click at [578, 61] on div "Generate trackable link" at bounding box center [633, 59] width 86 height 22
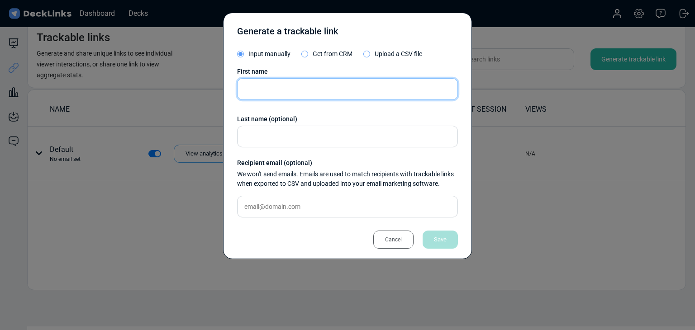
click at [297, 87] on input "text" at bounding box center [347, 89] width 221 height 22
paste input "Jeeranan Tuaythong"
type input "Jeeranan Tuaythong"
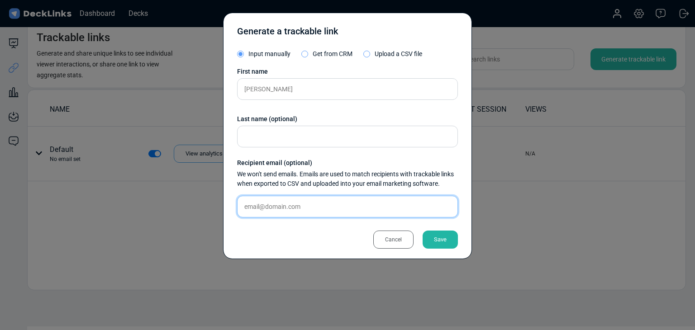
click at [335, 206] on input "text" at bounding box center [347, 207] width 221 height 22
paste input "jeeranan.t@humanica.com"
type input "jeeranan.t@humanica.com"
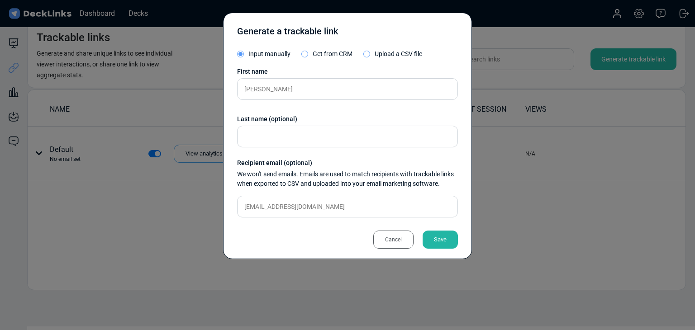
click at [444, 239] on div "Save" at bounding box center [439, 240] width 35 height 18
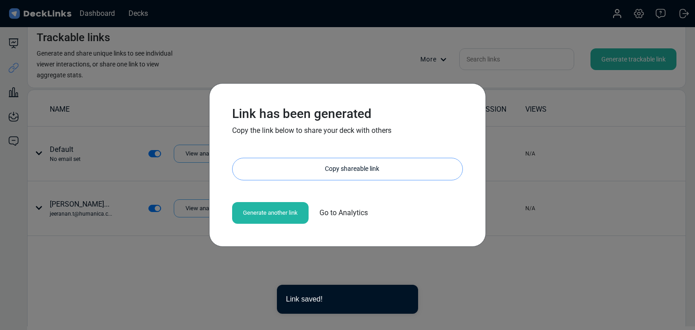
click at [360, 172] on div "Copy shareable link" at bounding box center [352, 169] width 221 height 22
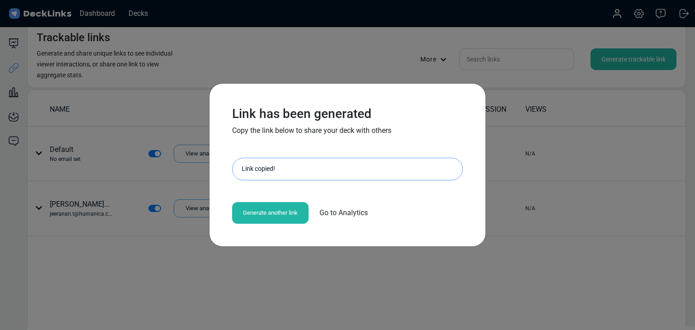
click at [134, 145] on div "Link has been generated Copy the link below to share your deck with others http…" at bounding box center [347, 165] width 695 height 330
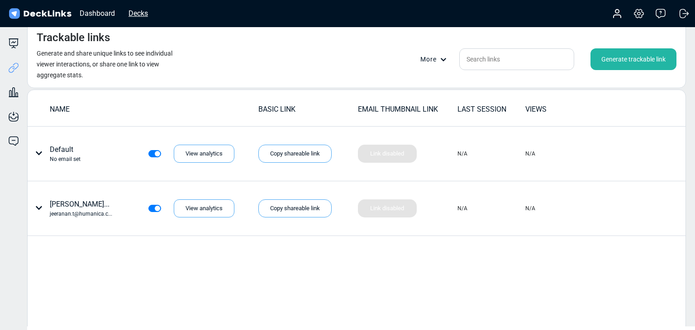
click at [135, 14] on div "Decks" at bounding box center [138, 13] width 28 height 11
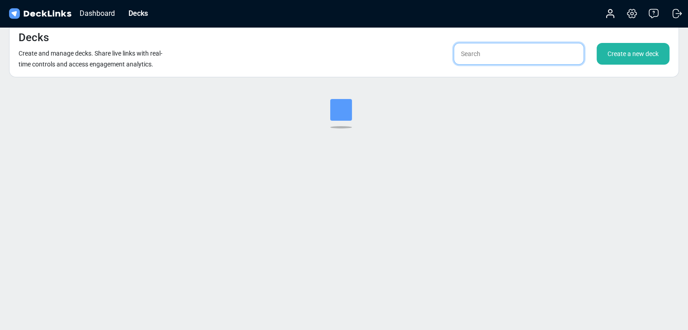
click at [503, 57] on input "text" at bounding box center [519, 54] width 130 height 22
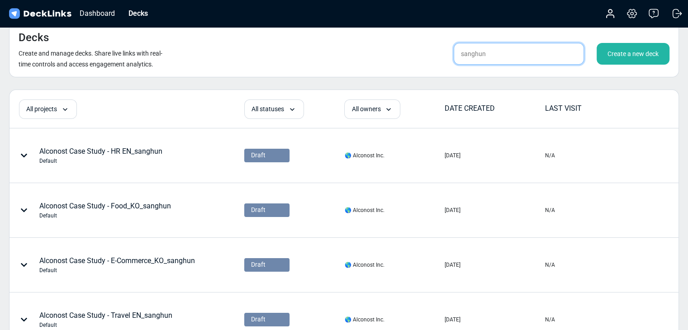
type input "sanghun"
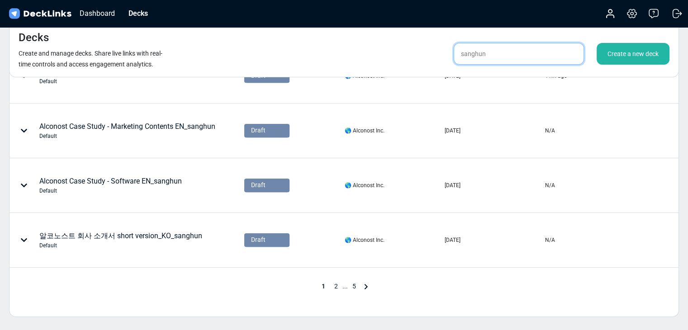
scroll to position [452, 0]
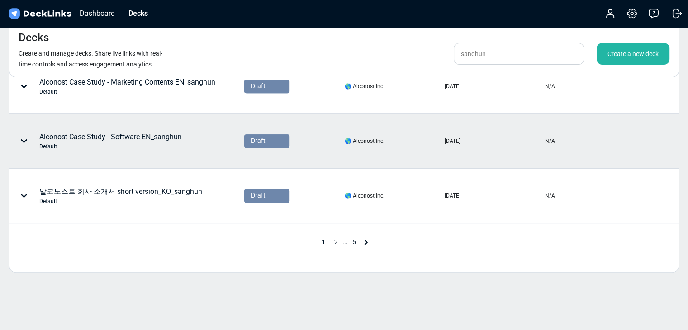
click at [157, 133] on div "Alconost Case Study - Software EN_sanghun Default" at bounding box center [110, 141] width 142 height 19
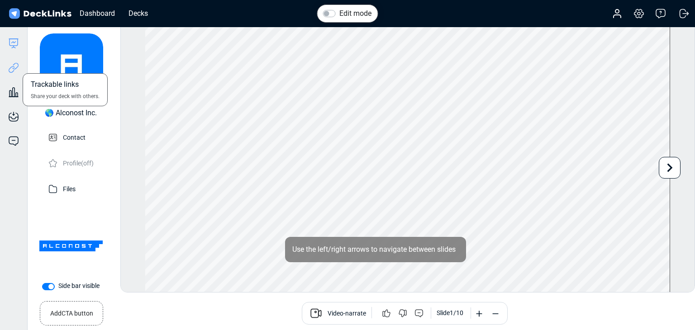
click at [19, 68] on icon at bounding box center [13, 67] width 11 height 11
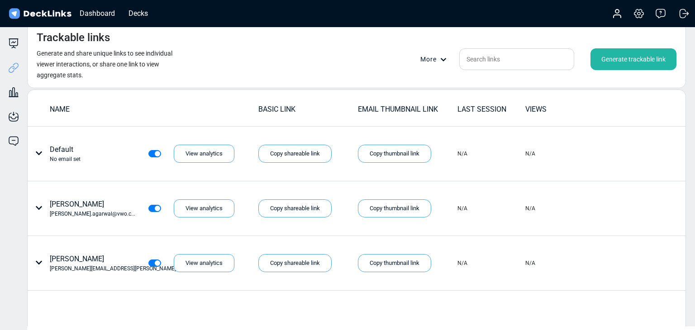
click at [578, 57] on div "Generate trackable link" at bounding box center [633, 59] width 86 height 22
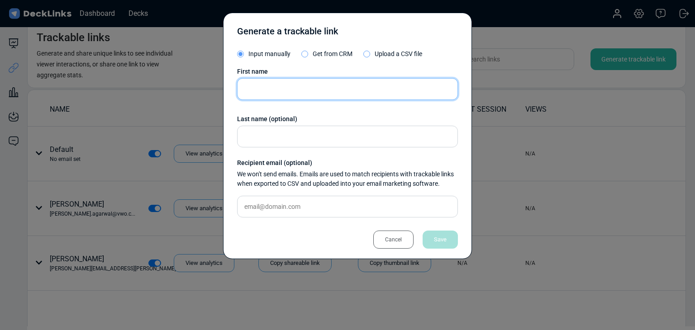
click at [285, 95] on input "text" at bounding box center [347, 89] width 221 height 22
paste input "Jeeranan Tuaythong"
type input "Jeeranan Tuaythong"
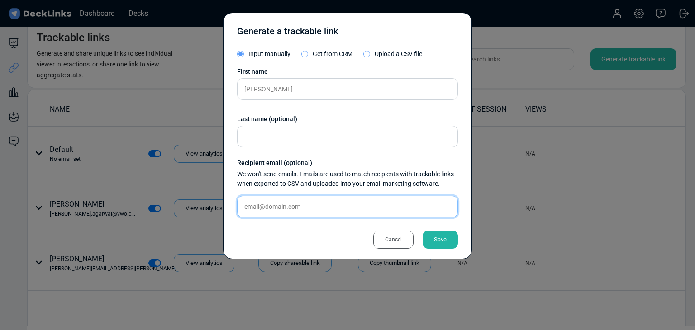
click at [328, 203] on input "text" at bounding box center [347, 207] width 221 height 22
paste input "jeeranan.t@humanica.com"
type input "jeeranan.t@humanica.com"
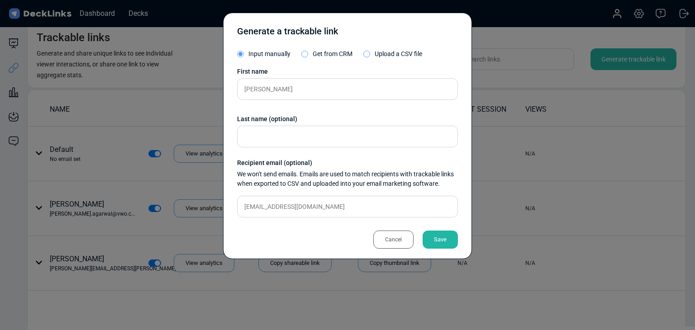
click at [445, 233] on div "Save" at bounding box center [439, 240] width 35 height 18
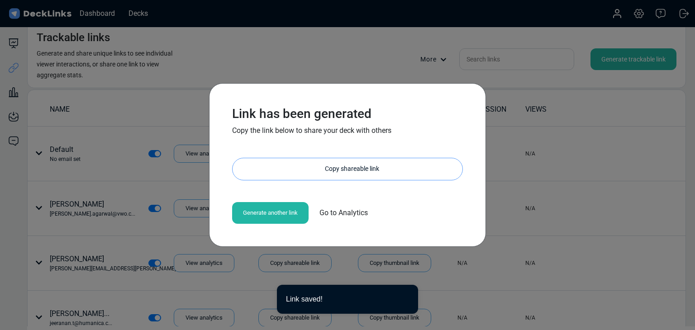
click at [328, 171] on div "Copy shareable link" at bounding box center [352, 169] width 221 height 22
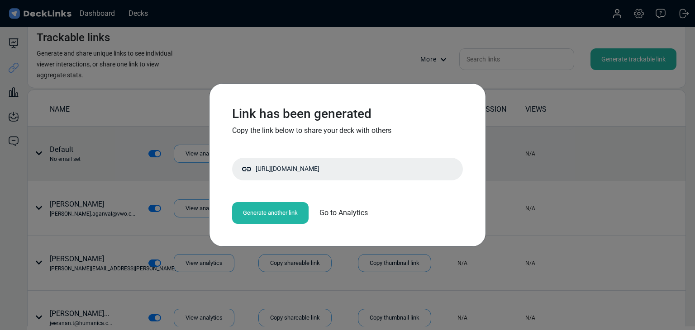
drag, startPoint x: 98, startPoint y: 178, endPoint x: 107, endPoint y: 174, distance: 9.7
click at [98, 178] on div "Link has been generated Copy the link below to share your deck with others http…" at bounding box center [347, 165] width 695 height 330
